Goal: Information Seeking & Learning: Learn about a topic

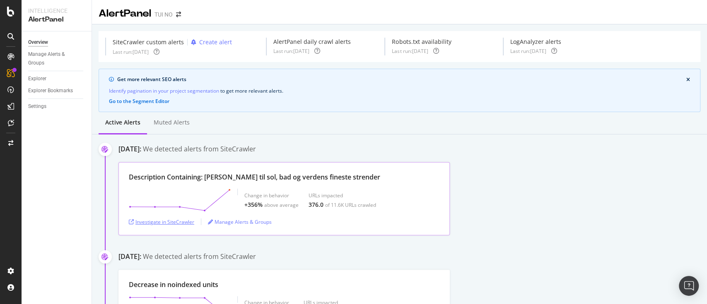
click at [162, 224] on div "Investigate in SiteCrawler" at bounding box center [161, 222] width 65 height 7
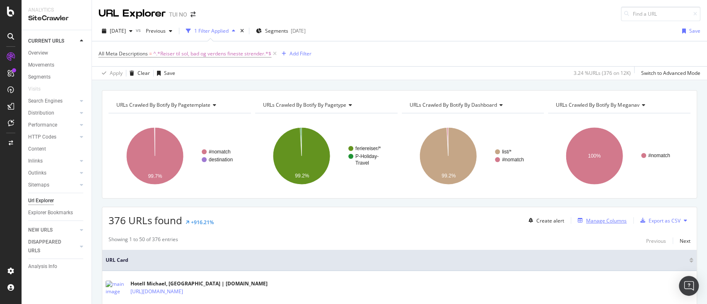
click at [593, 216] on div "Manage Columns" at bounding box center [601, 220] width 52 height 9
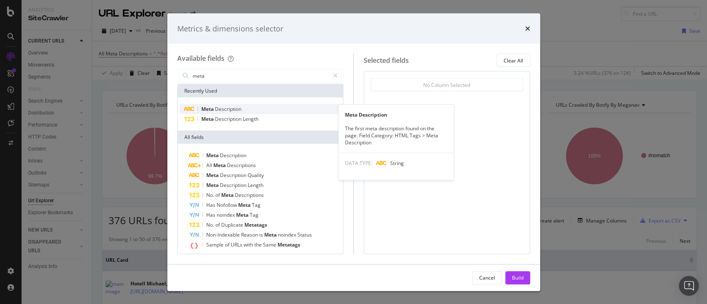
type input "meta"
click at [232, 109] on span "Description" at bounding box center [228, 109] width 27 height 7
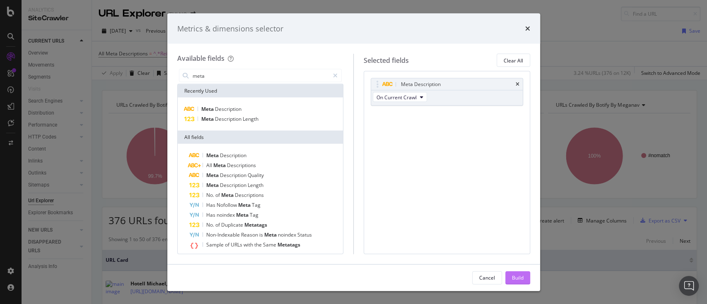
click at [519, 275] on div "Build" at bounding box center [518, 277] width 12 height 7
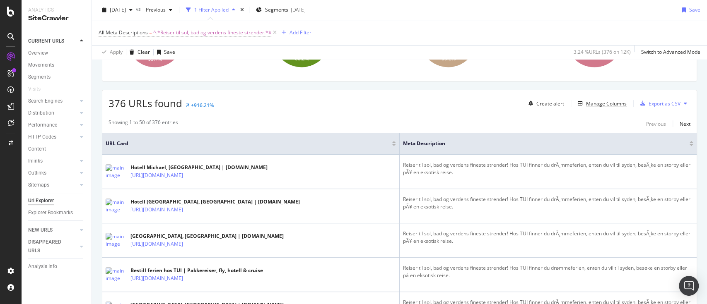
scroll to position [130, 0]
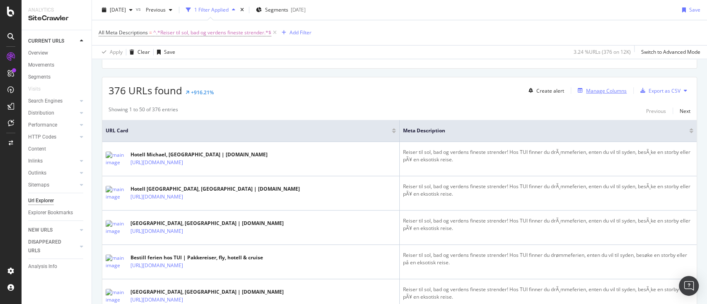
click at [592, 90] on div "Manage Columns" at bounding box center [606, 90] width 41 height 7
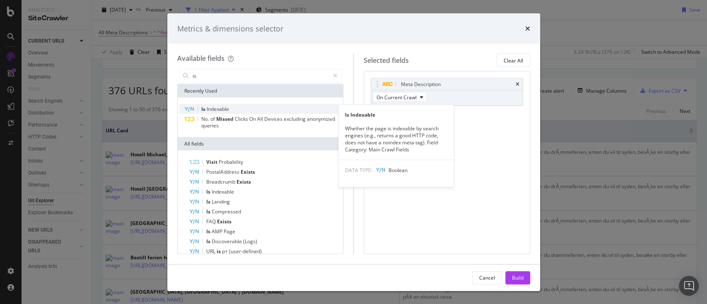
type input "is"
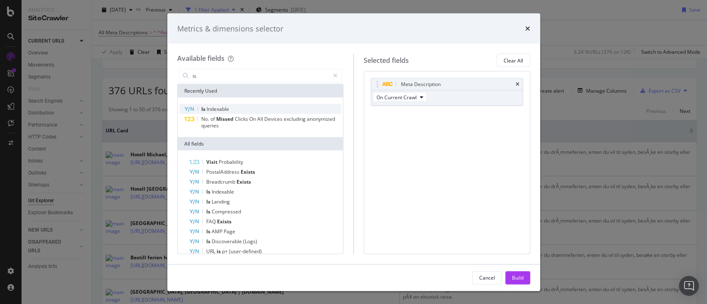
click at [226, 111] on span "Indexable" at bounding box center [218, 109] width 22 height 7
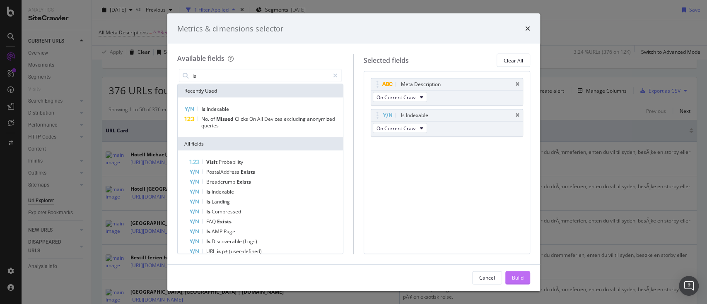
click at [515, 277] on div "Build" at bounding box center [518, 277] width 12 height 7
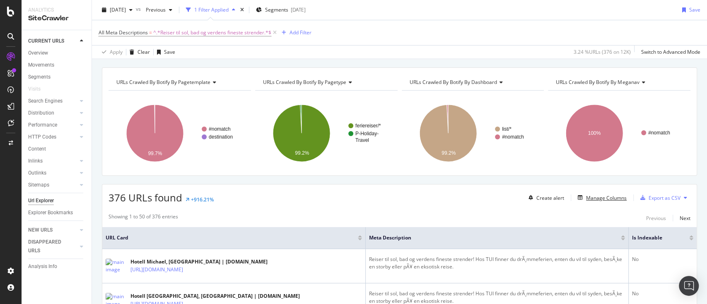
scroll to position [20, 0]
